Goal: Find specific page/section: Find specific page/section

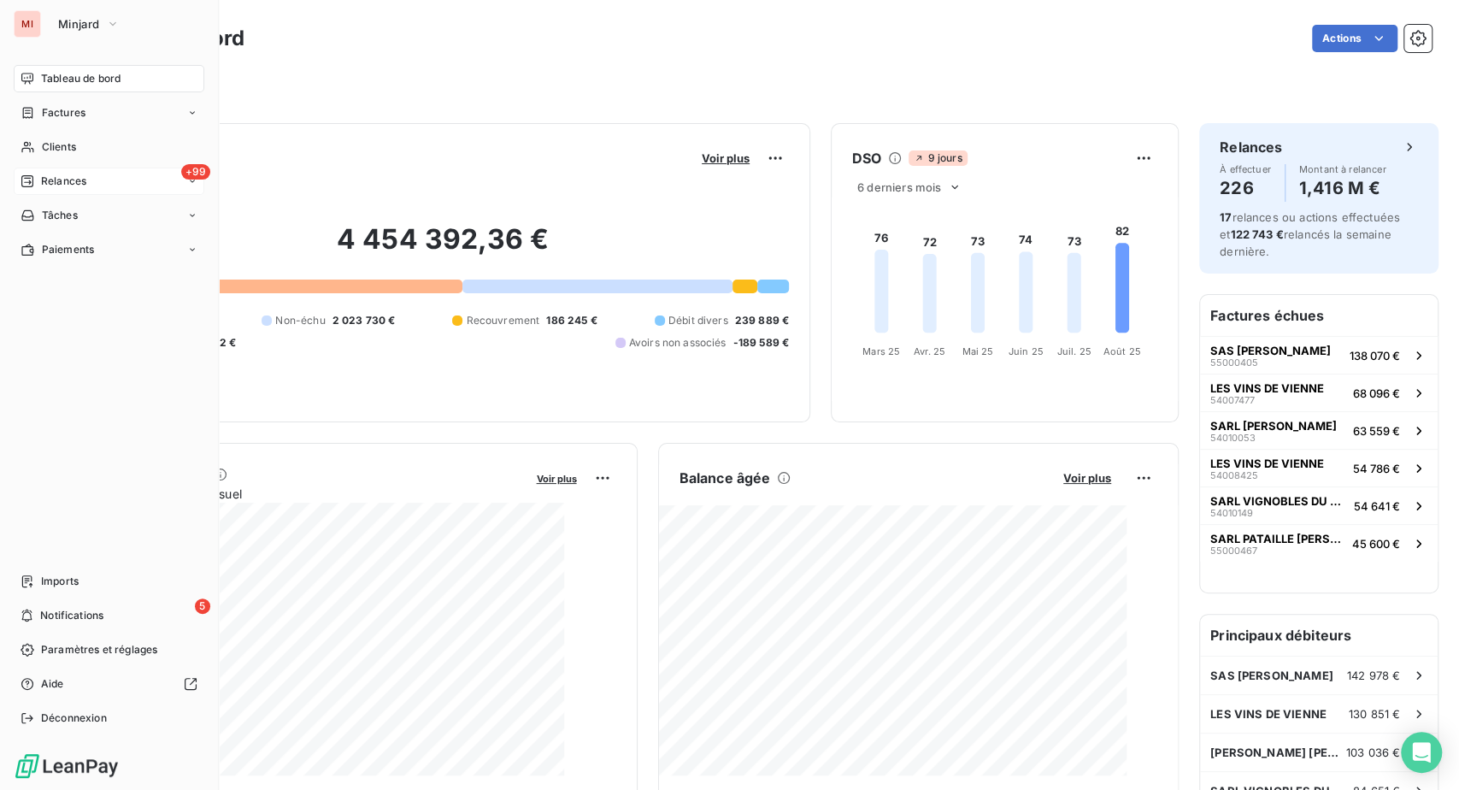
click at [64, 189] on div "Relances" at bounding box center [54, 181] width 66 height 15
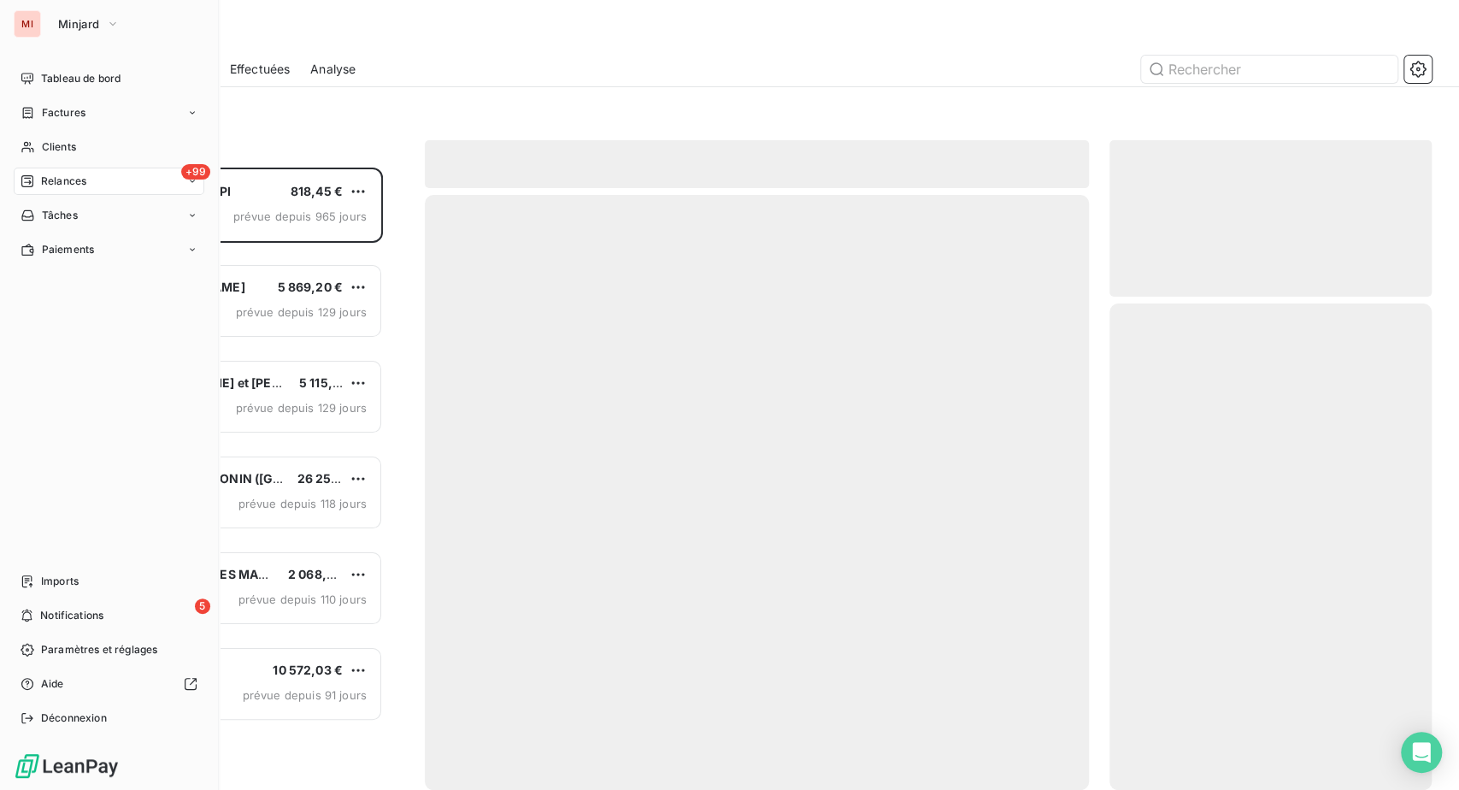
scroll to position [580, 282]
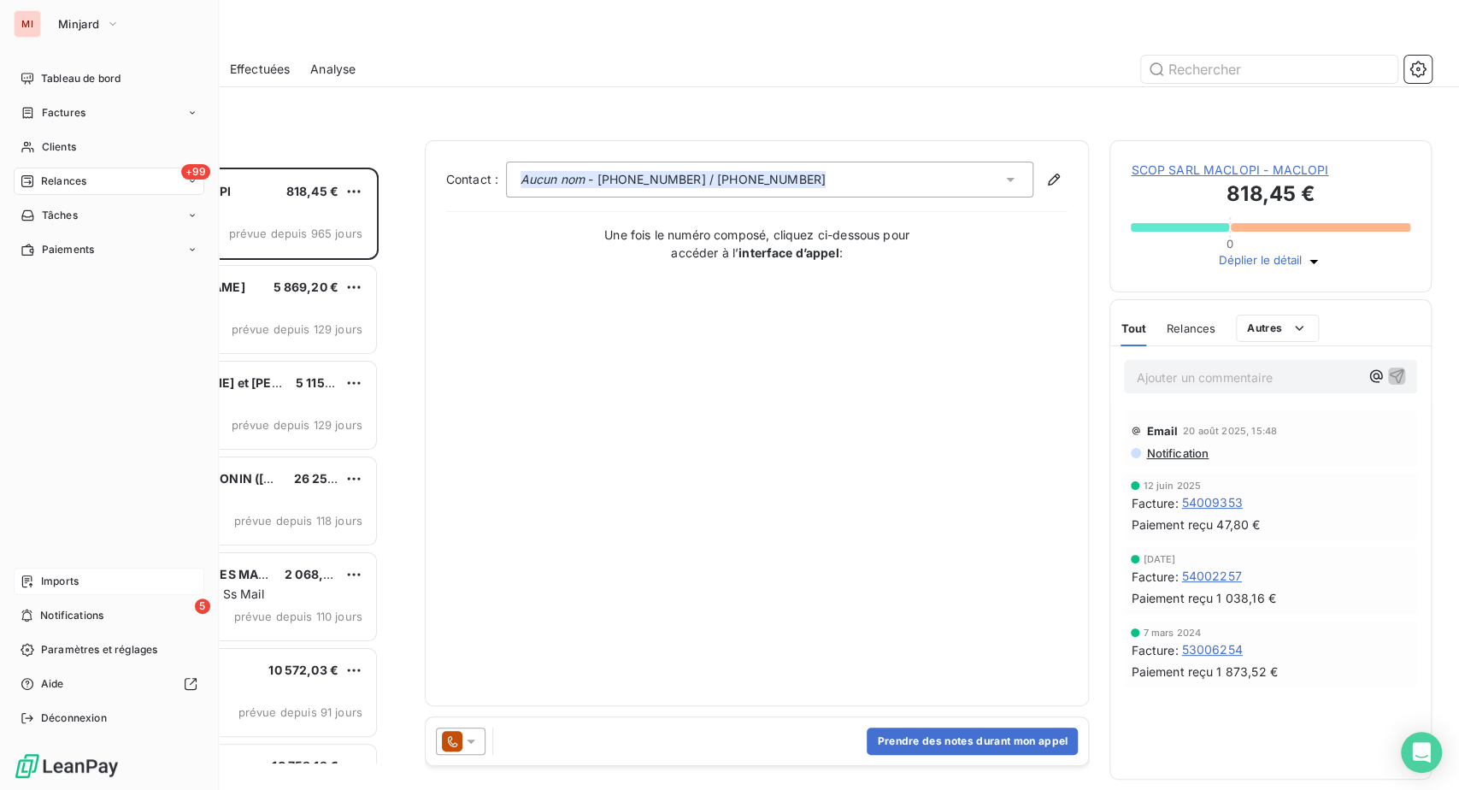
click at [73, 568] on div "Imports" at bounding box center [109, 581] width 191 height 27
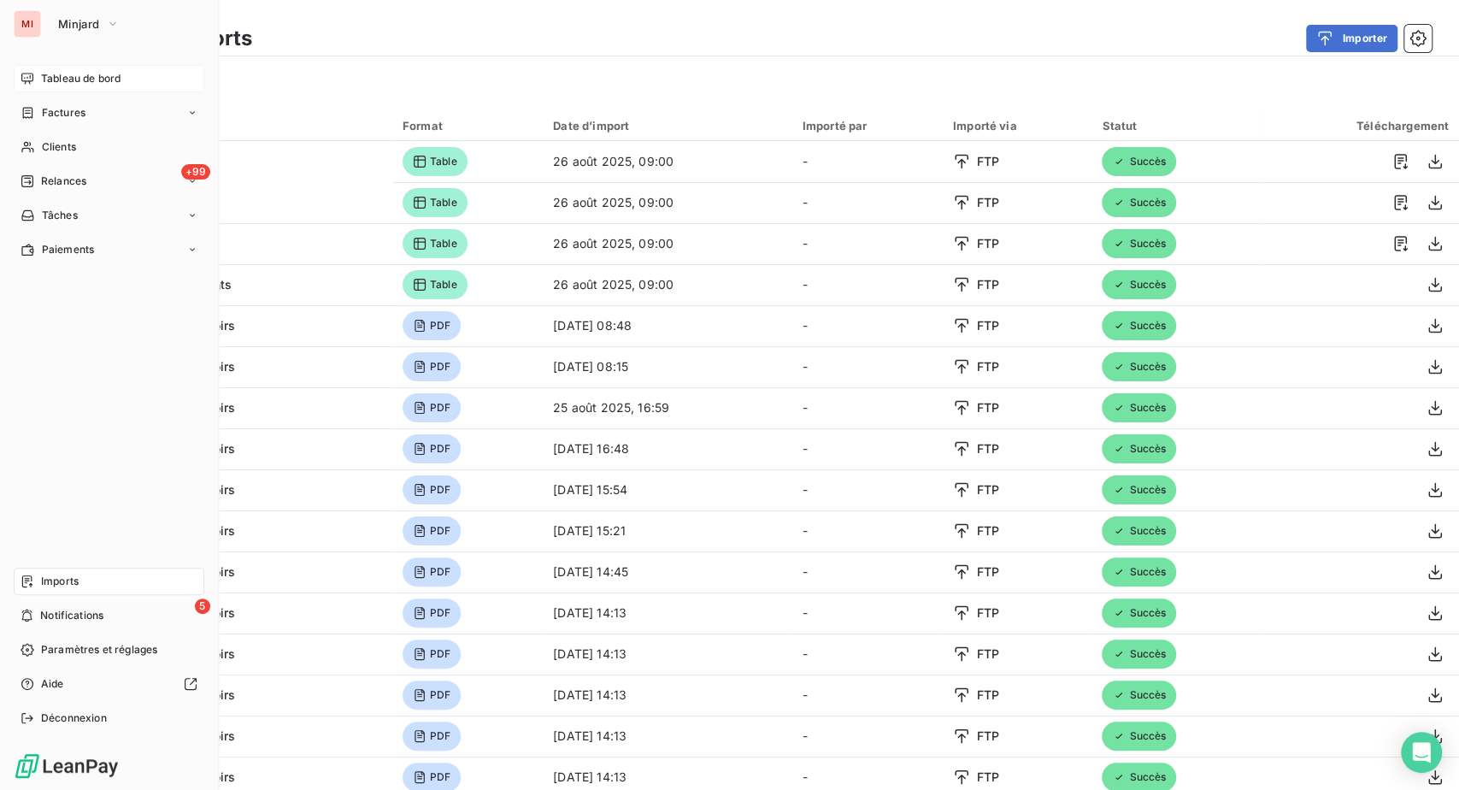
click at [77, 86] on span "Tableau de bord" at bounding box center [81, 78] width 80 height 15
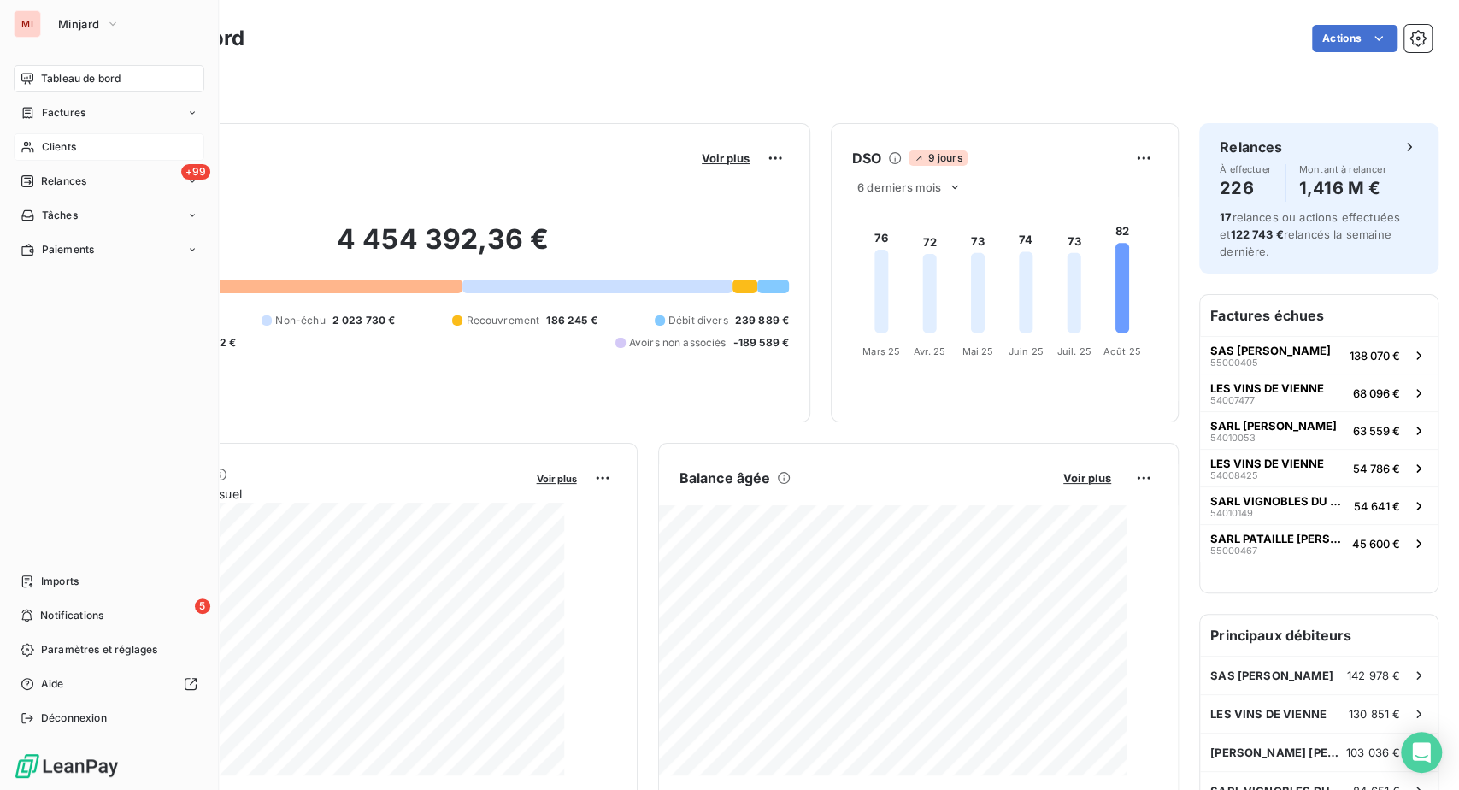
click at [76, 155] on span "Clients" at bounding box center [59, 146] width 34 height 15
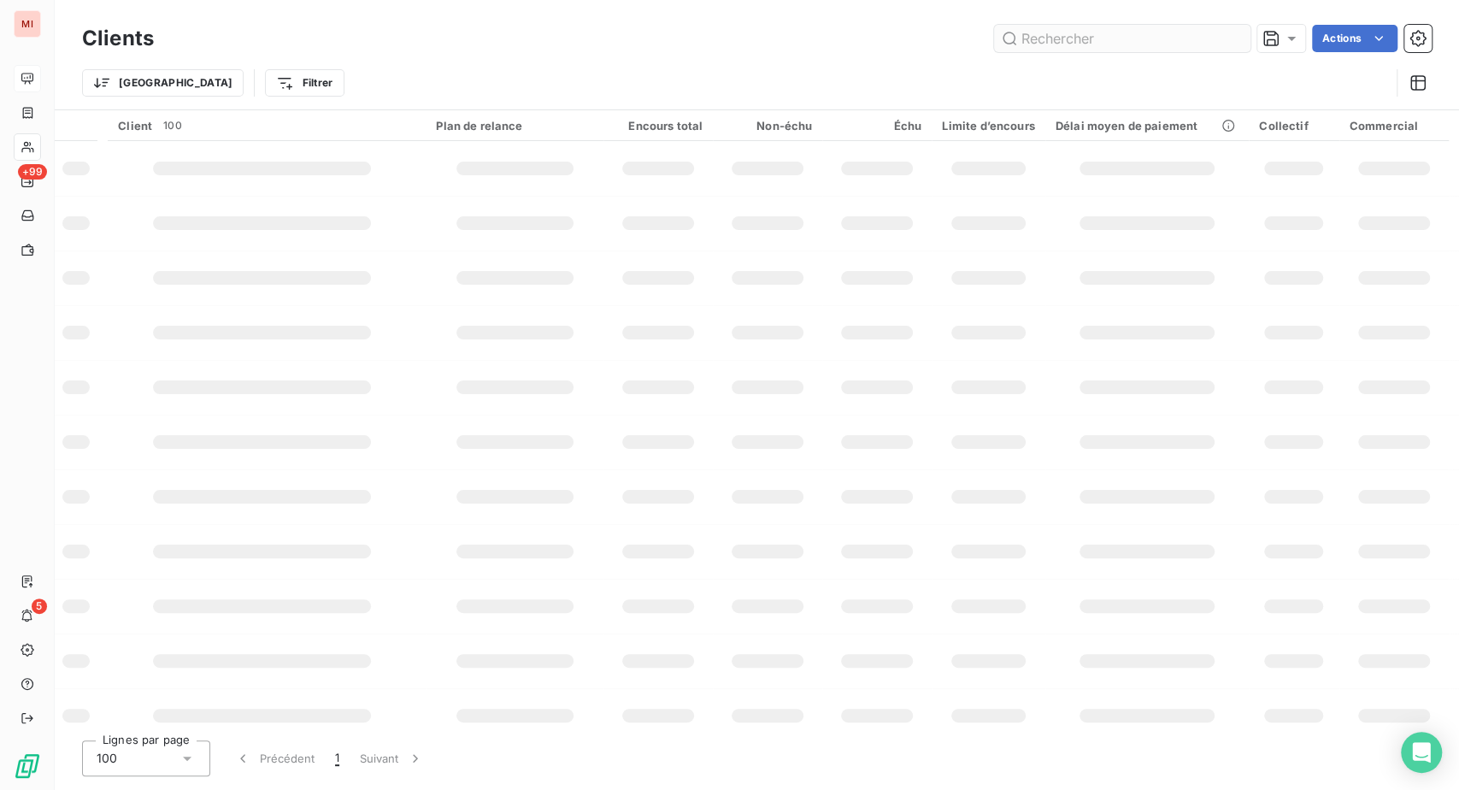
click at [994, 45] on input "text" at bounding box center [1122, 38] width 256 height 27
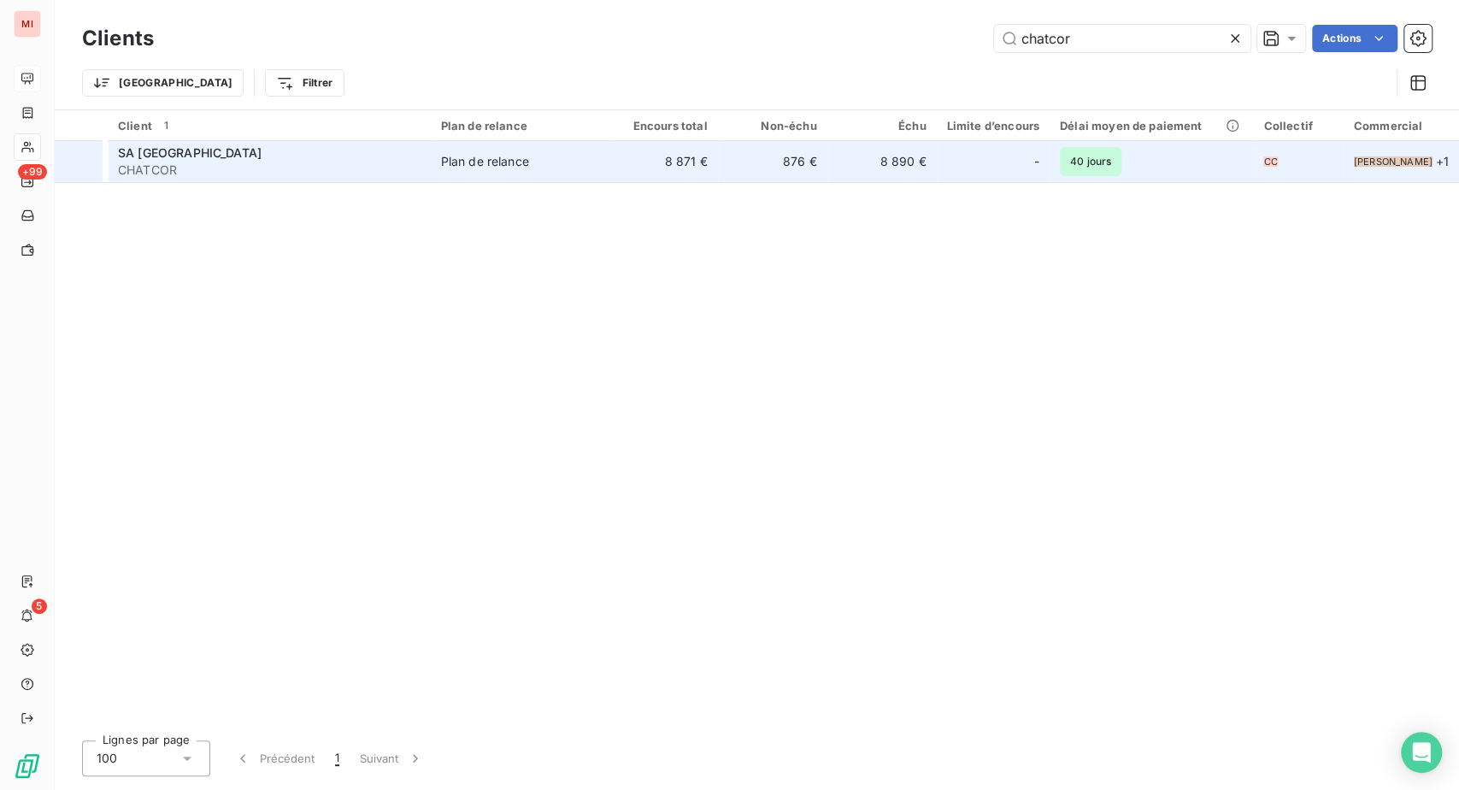
type input "chatcor"
click at [244, 160] on span "SA [GEOGRAPHIC_DATA]" at bounding box center [190, 152] width 144 height 15
